Goal: Find contact information: Find contact information

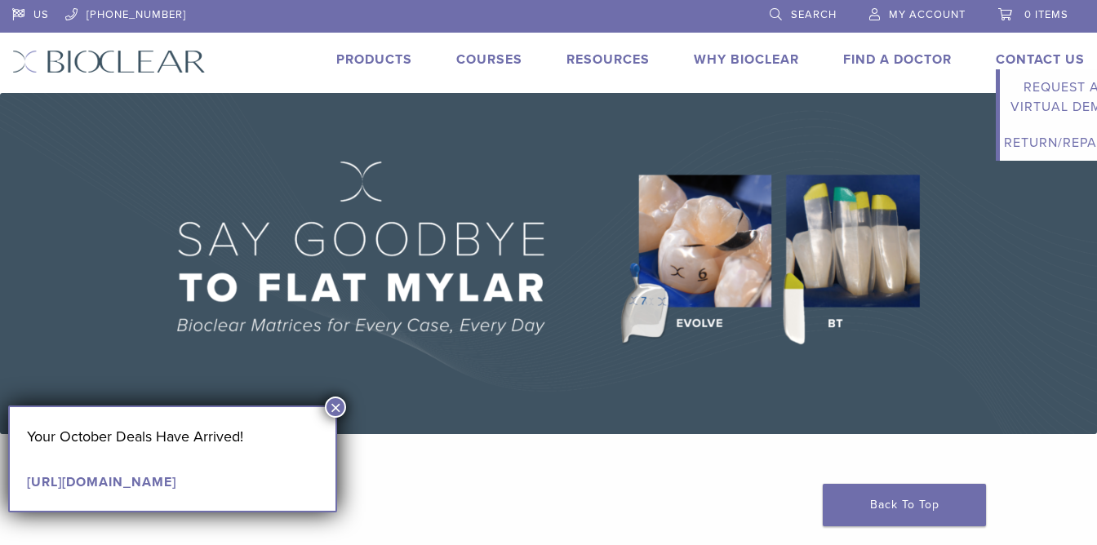
click at [1004, 59] on link "Contact Us" at bounding box center [1040, 59] width 89 height 16
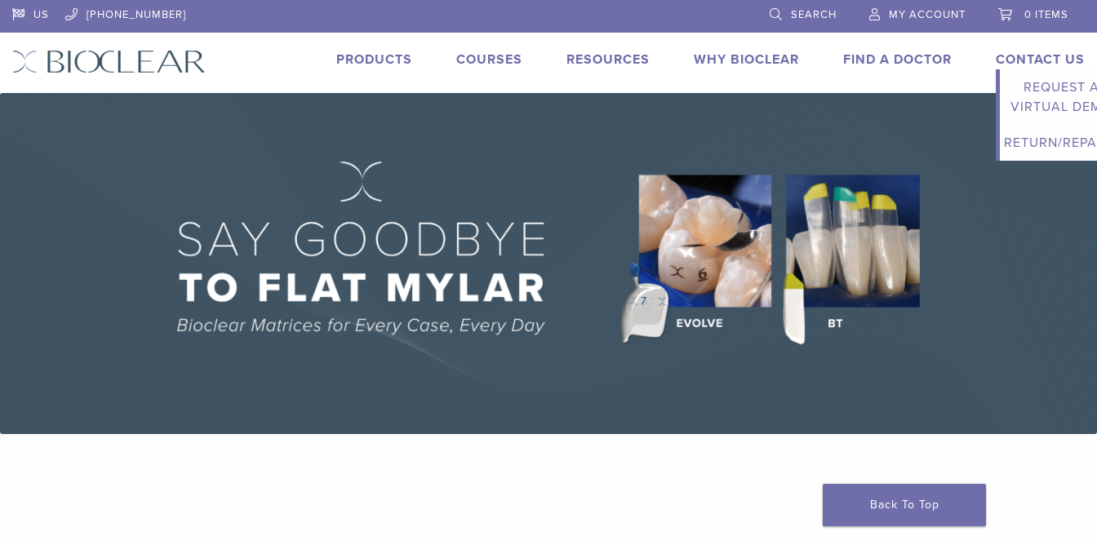
click at [1034, 60] on link "Contact Us" at bounding box center [1040, 59] width 89 height 16
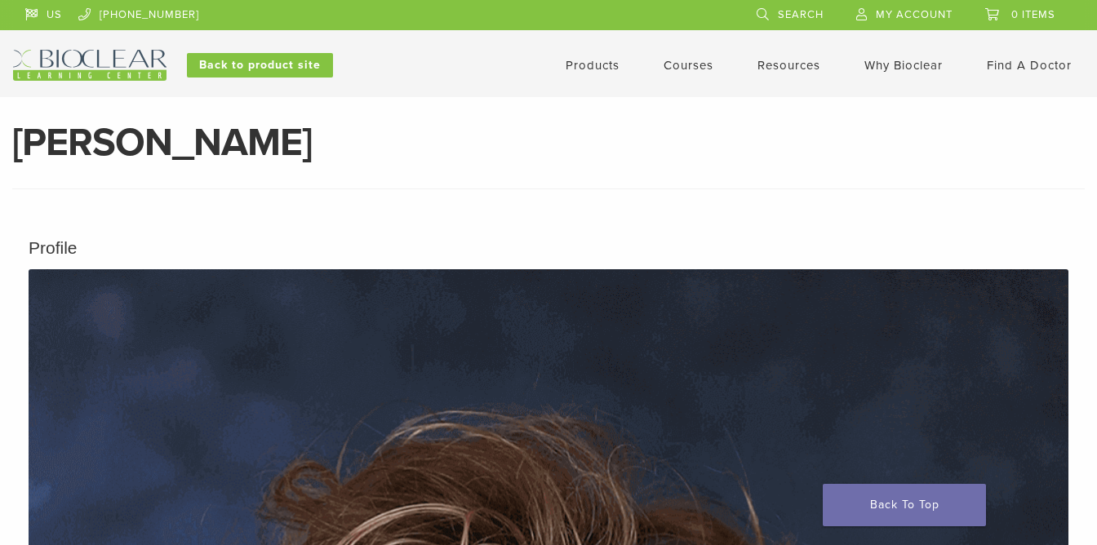
click at [674, 182] on header "[PERSON_NAME]" at bounding box center [548, 156] width 1073 height 66
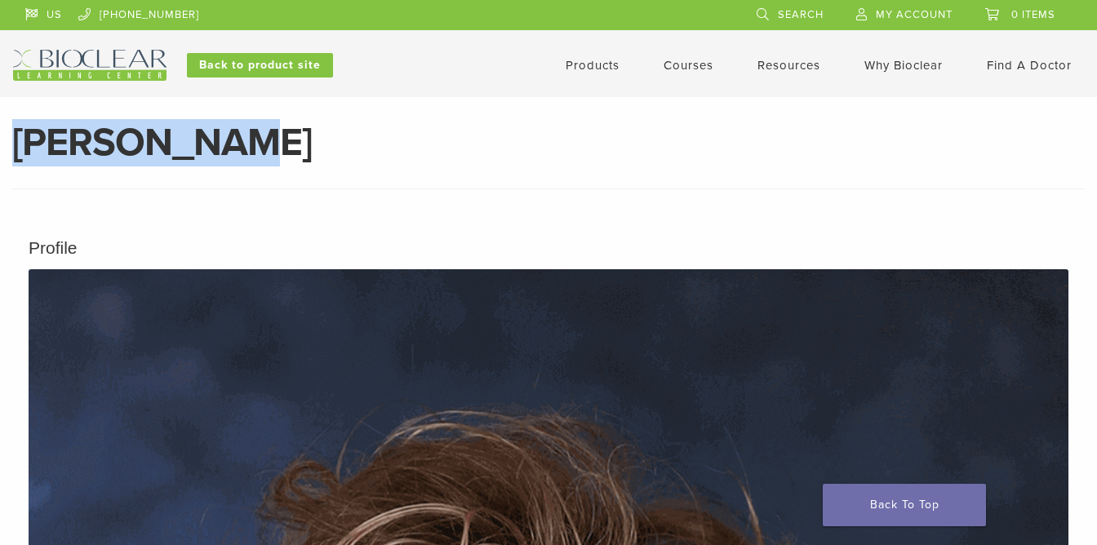
drag, startPoint x: 12, startPoint y: 144, endPoint x: 205, endPoint y: 147, distance: 192.7
click at [205, 147] on h1 "[PERSON_NAME]" at bounding box center [548, 142] width 1073 height 39
copy h1 "[PERSON_NAME]"
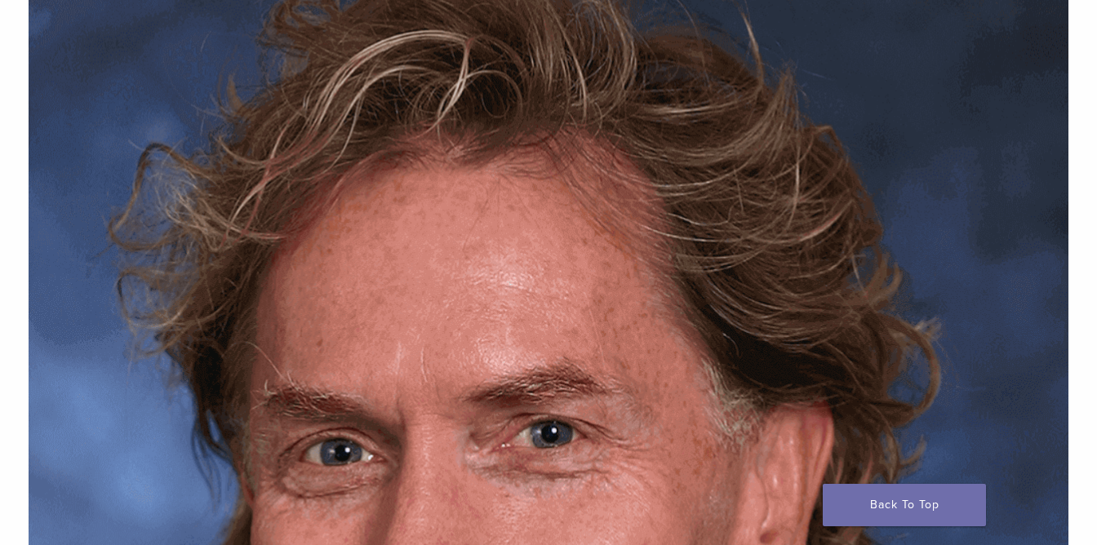
scroll to position [491, 0]
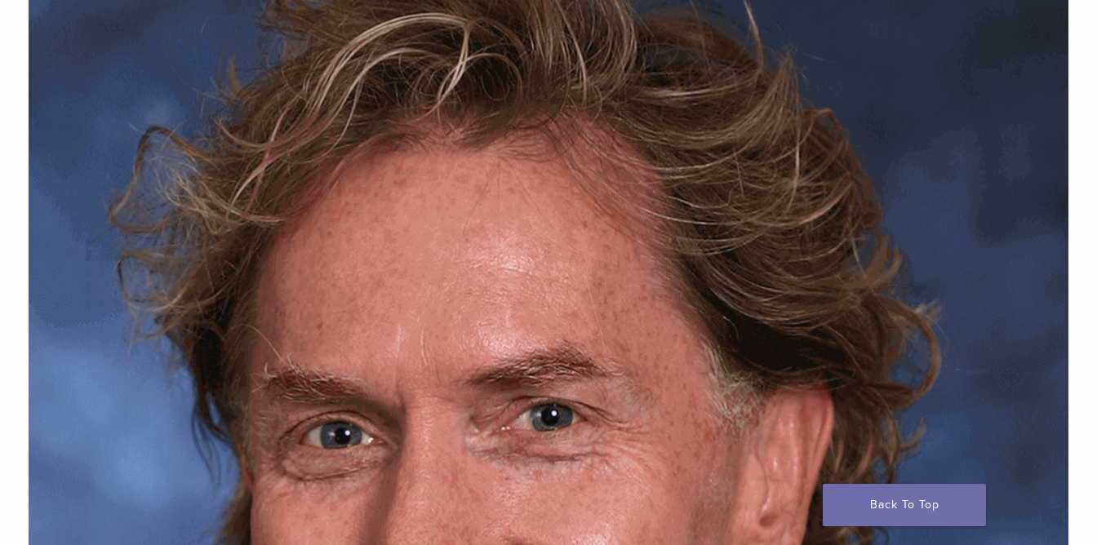
drag, startPoint x: 13, startPoint y: 227, endPoint x: 147, endPoint y: 227, distance: 133.9
copy strong "Bioclear Matrix Systems"
drag, startPoint x: 16, startPoint y: 248, endPoint x: 87, endPoint y: 285, distance: 80.0
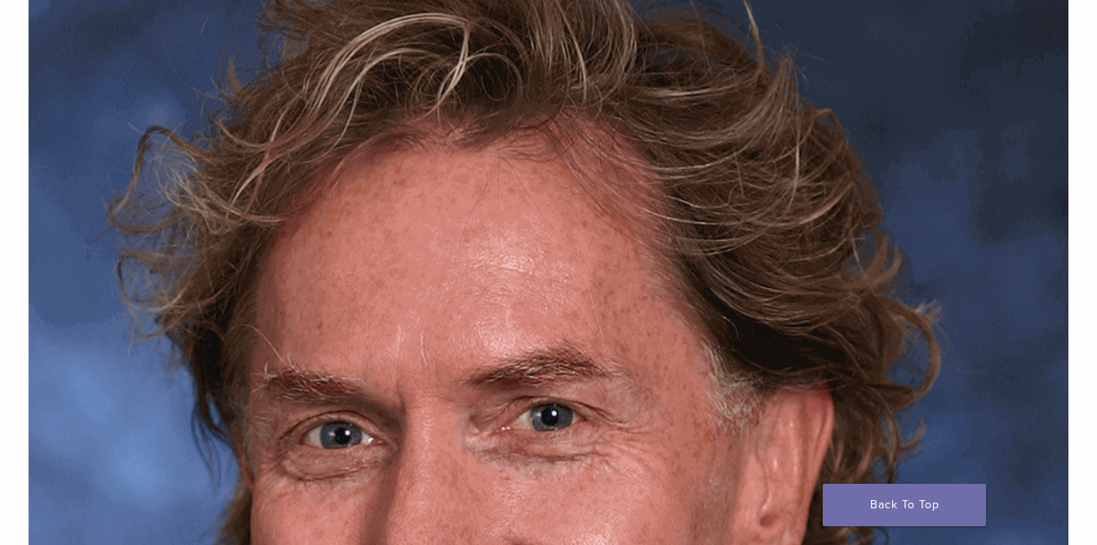
copy p "3901 South Fife Street, Suite 100 Tacoma, WA 98409 1.855.712.5327"
